Goal: Task Accomplishment & Management: Manage account settings

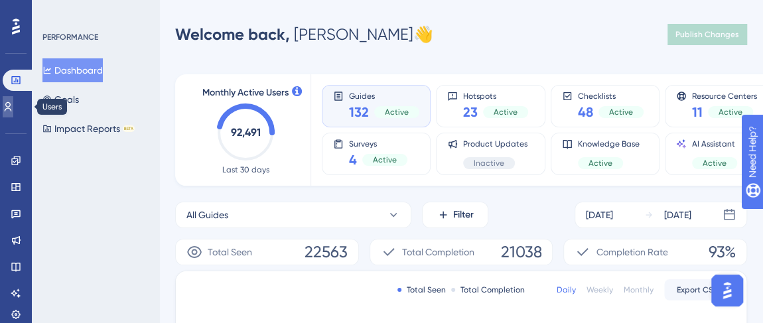
click at [13, 115] on link at bounding box center [8, 106] width 11 height 21
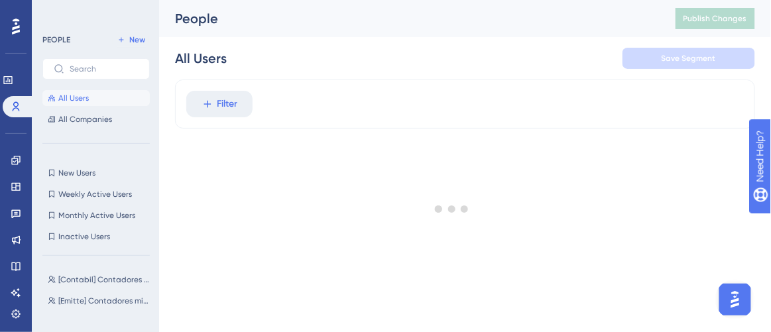
click at [213, 104] on div at bounding box center [452, 208] width 639 height 237
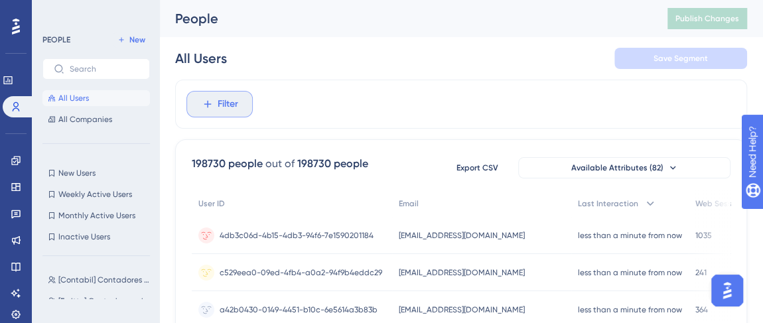
click at [229, 105] on span "Filter" at bounding box center [228, 104] width 21 height 16
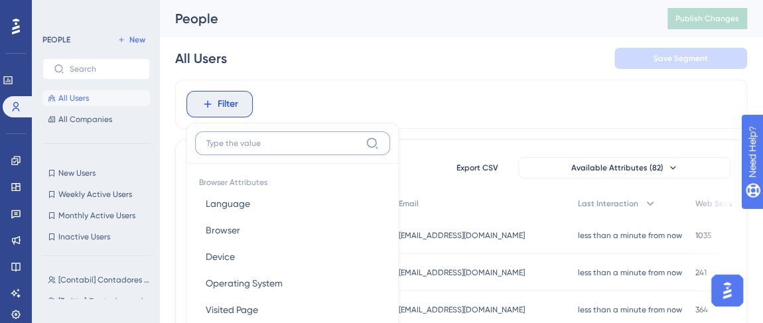
scroll to position [94, 0]
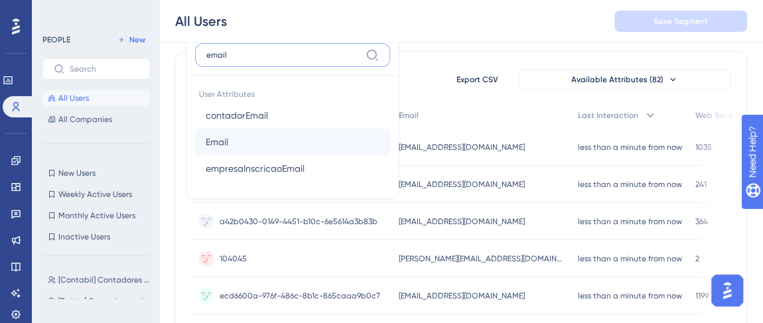
type input "email"
click at [223, 135] on span "Email" at bounding box center [217, 142] width 23 height 16
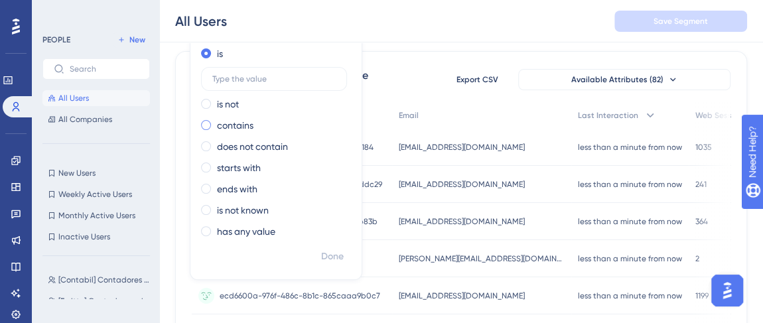
click at [241, 128] on label "contains" at bounding box center [235, 125] width 36 height 16
type input "460730"
click at [338, 251] on span "Done" at bounding box center [332, 257] width 23 height 16
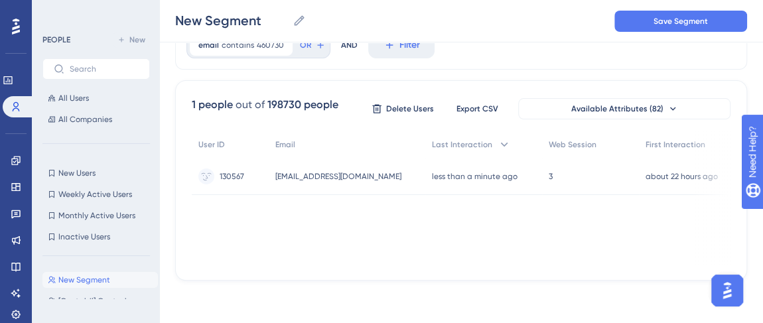
scroll to position [63, 0]
click at [234, 180] on span "130567" at bounding box center [232, 177] width 25 height 11
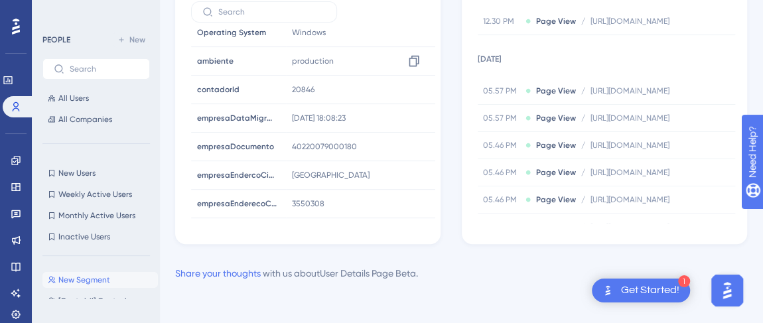
scroll to position [241, 0]
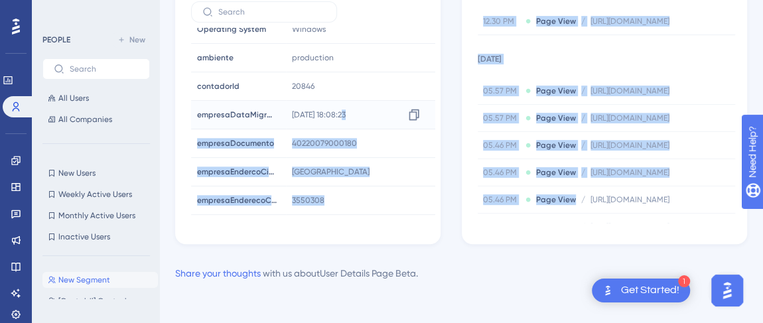
drag, startPoint x: 7, startPoint y: 108, endPoint x: 321, endPoint y: 114, distance: 314.4
click at [323, 113] on div "Delete - # 130567 User Attributes ( 23 ) Email Email [EMAIL_ADDRESS][DOMAIN_NAM…" at bounding box center [461, 55] width 572 height 378
click at [415, 115] on icon at bounding box center [413, 114] width 13 height 13
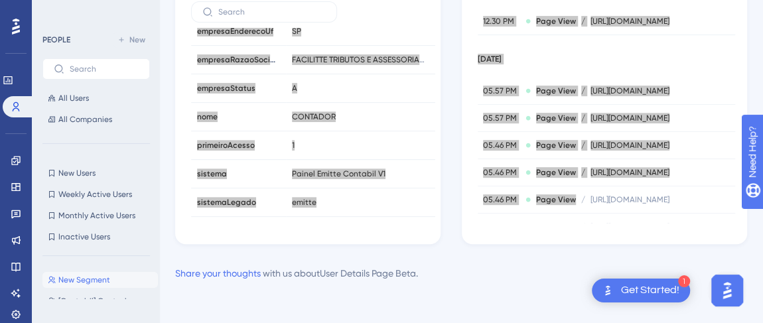
scroll to position [454, 0]
